Goal: Task Accomplishment & Management: Manage account settings

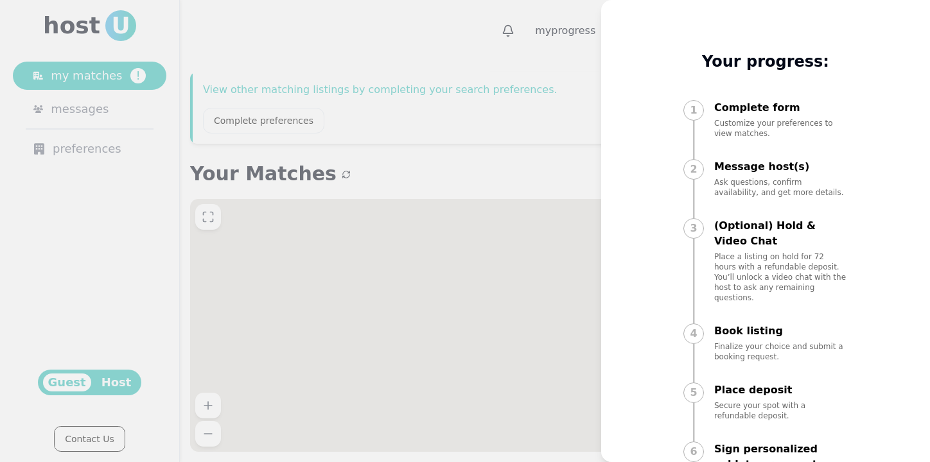
click at [550, 46] on div at bounding box center [465, 231] width 930 height 462
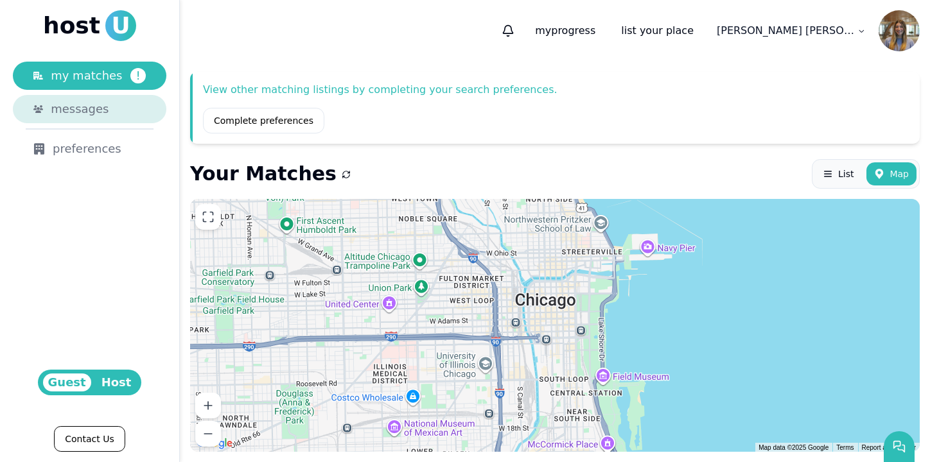
click at [94, 100] on span "messages" at bounding box center [80, 109] width 58 height 18
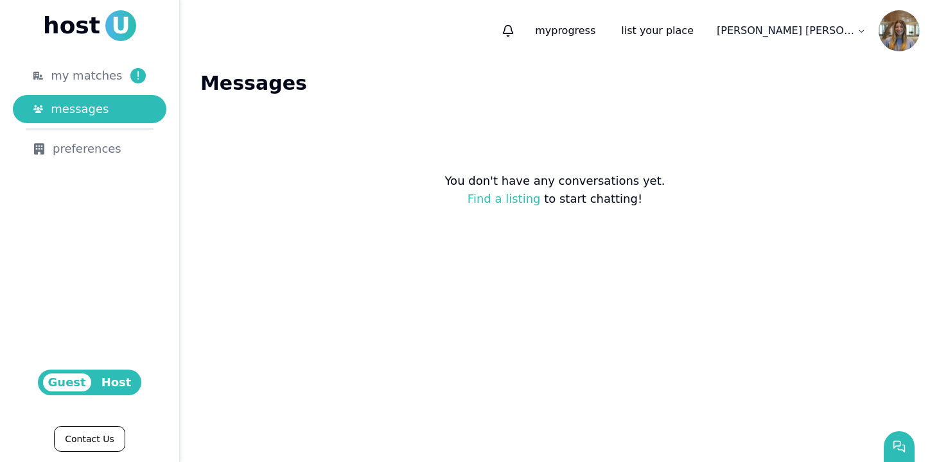
click at [112, 383] on span "Host" at bounding box center [116, 383] width 40 height 18
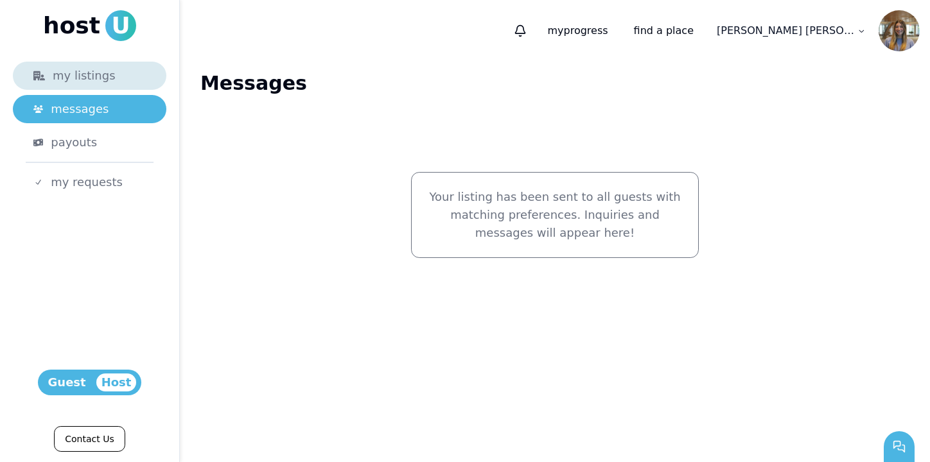
click at [101, 81] on div "my listings" at bounding box center [89, 76] width 112 height 18
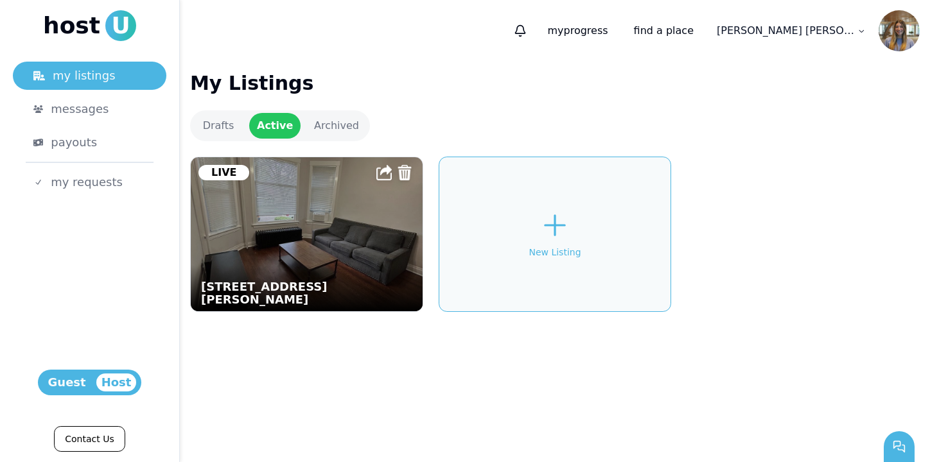
click at [327, 254] on img at bounding box center [307, 234] width 232 height 154
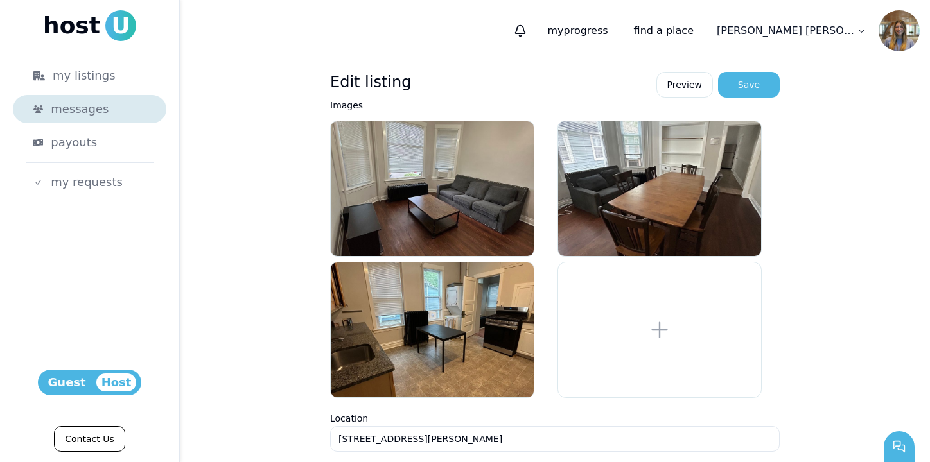
click at [80, 119] on link "messages" at bounding box center [89, 109] width 153 height 28
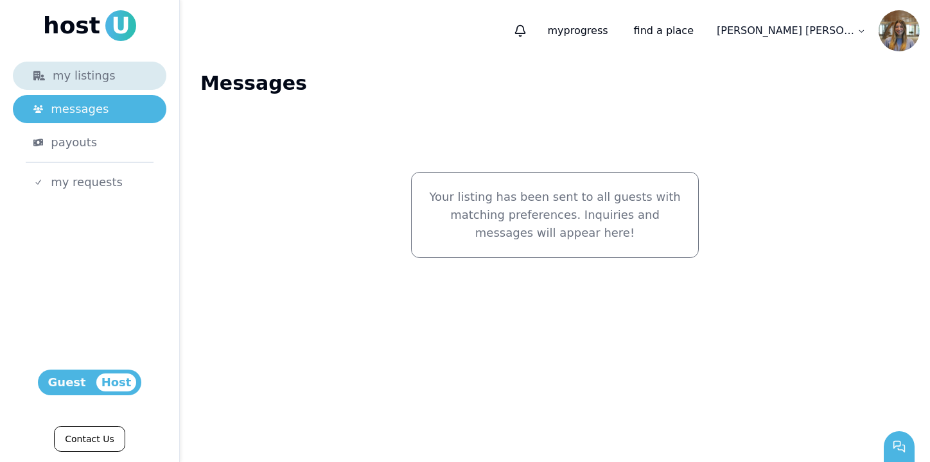
click at [82, 87] on link "my listings" at bounding box center [89, 76] width 153 height 28
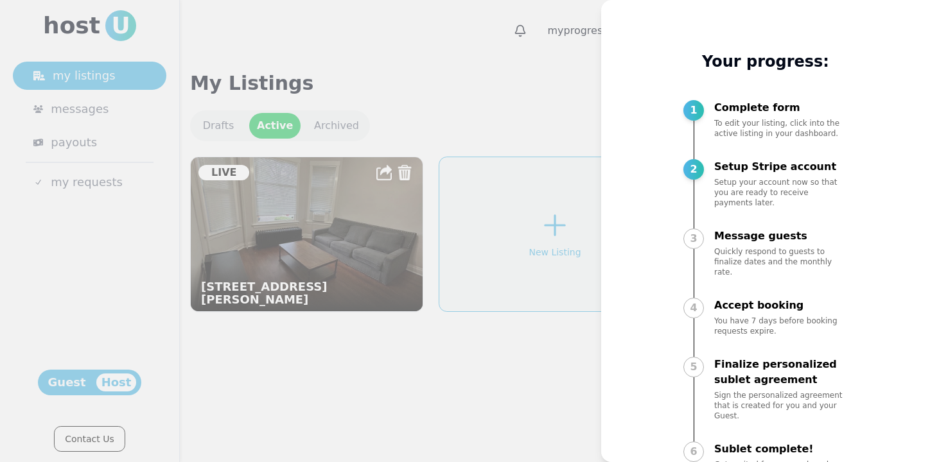
click at [499, 105] on div at bounding box center [465, 231] width 930 height 462
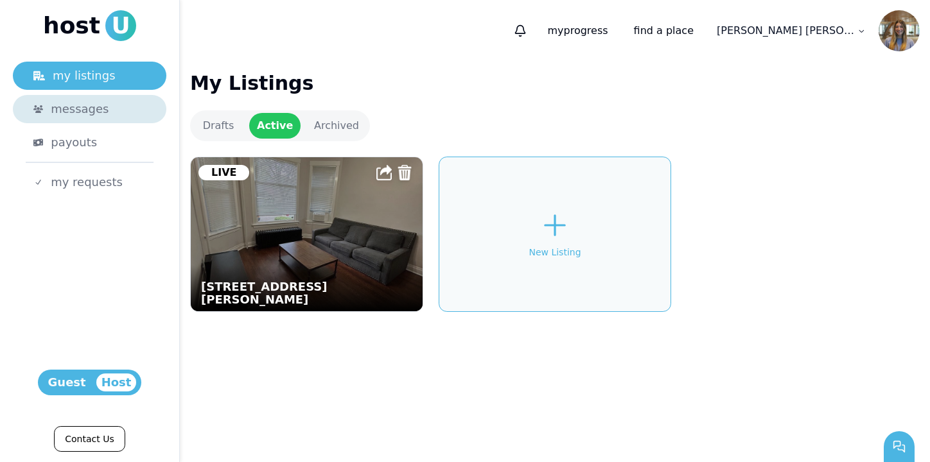
click at [75, 117] on span "messages" at bounding box center [80, 109] width 58 height 18
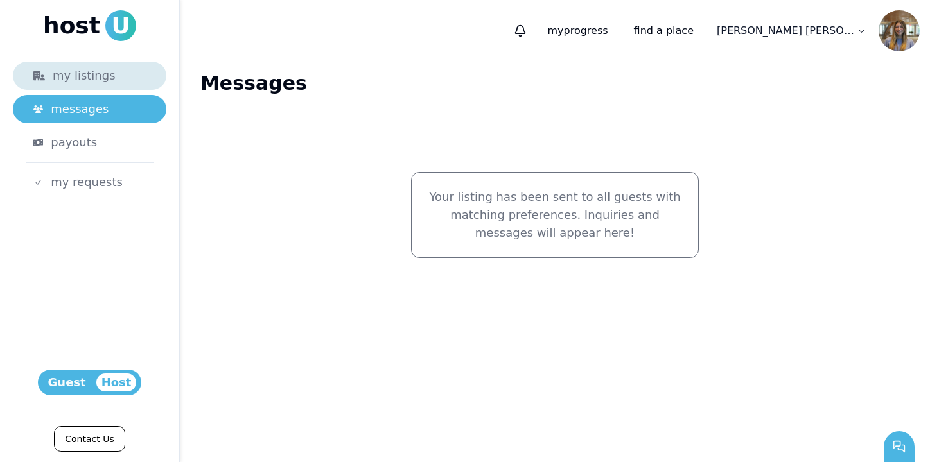
click at [101, 74] on div "my listings" at bounding box center [89, 76] width 112 height 18
